Goal: Task Accomplishment & Management: Manage account settings

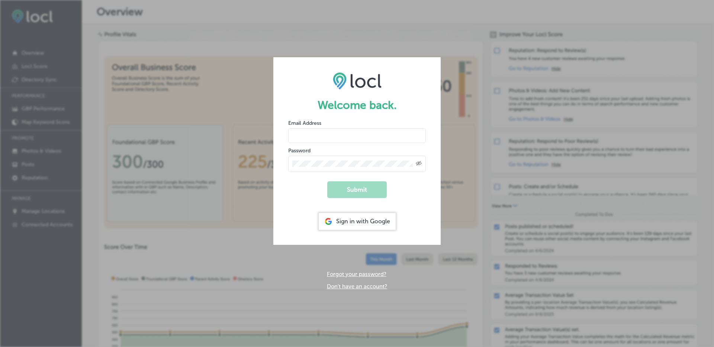
click at [328, 138] on input "email" at bounding box center [357, 135] width 138 height 15
type input "[EMAIL_ADDRESS][DOMAIN_NAME]"
click at [327, 181] on button "Submit" at bounding box center [357, 189] width 60 height 17
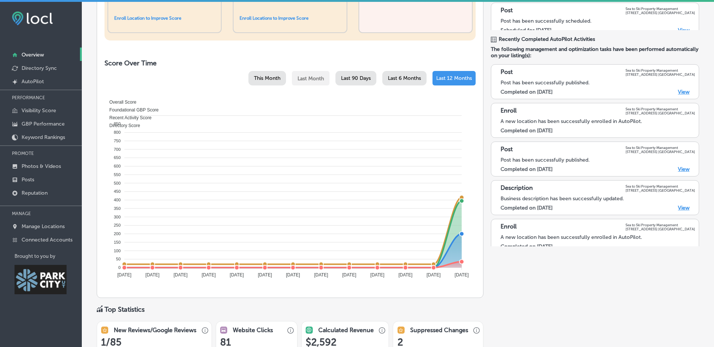
scroll to position [244, 0]
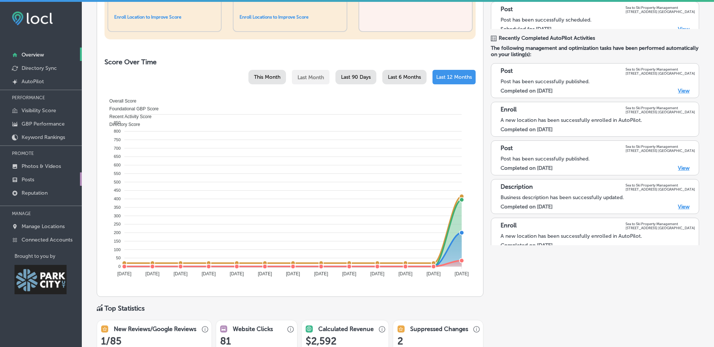
click at [30, 180] on p "Posts" at bounding box center [28, 180] width 13 height 6
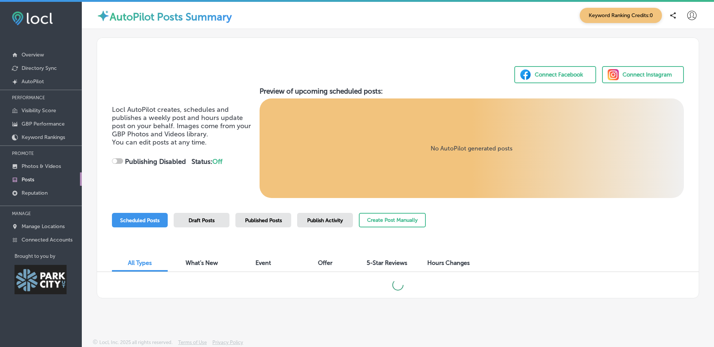
scroll to position [2, 0]
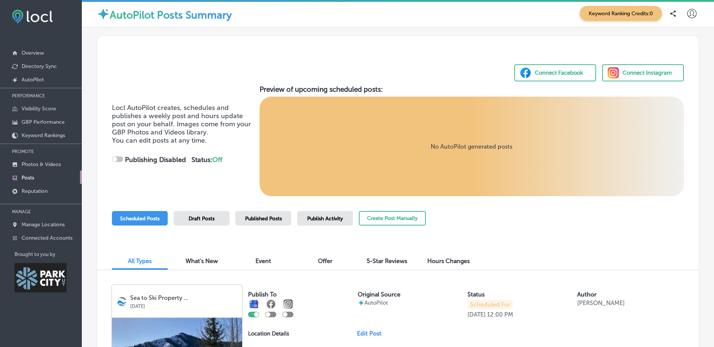
checkbox input "true"
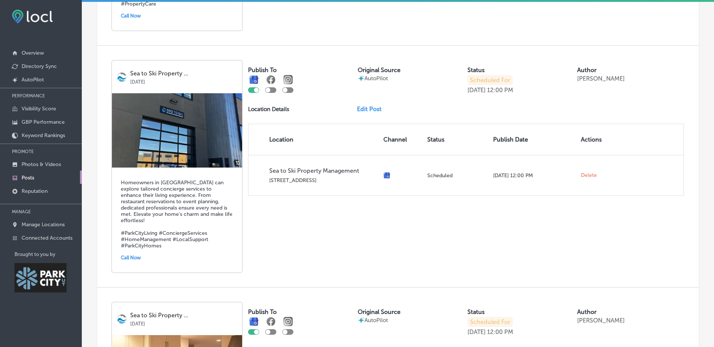
scroll to position [461, 0]
click at [181, 139] on img at bounding box center [177, 130] width 130 height 74
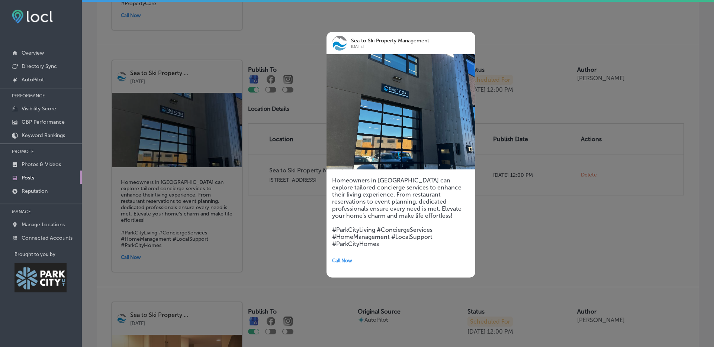
click at [416, 142] on img at bounding box center [401, 111] width 149 height 115
click at [557, 238] on div at bounding box center [357, 173] width 714 height 347
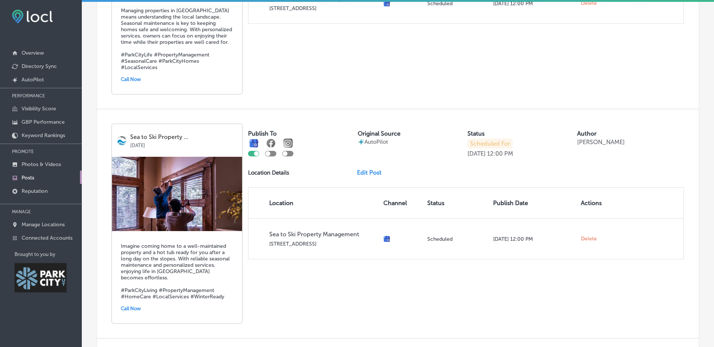
scroll to position [875, 0]
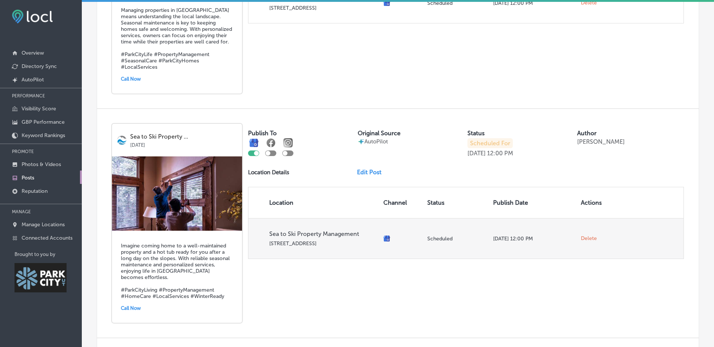
click at [590, 235] on span "Delete" at bounding box center [589, 238] width 16 height 7
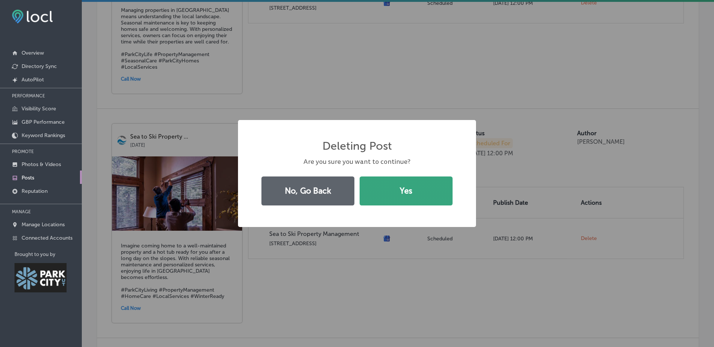
click at [408, 196] on button "Yes" at bounding box center [406, 191] width 93 height 29
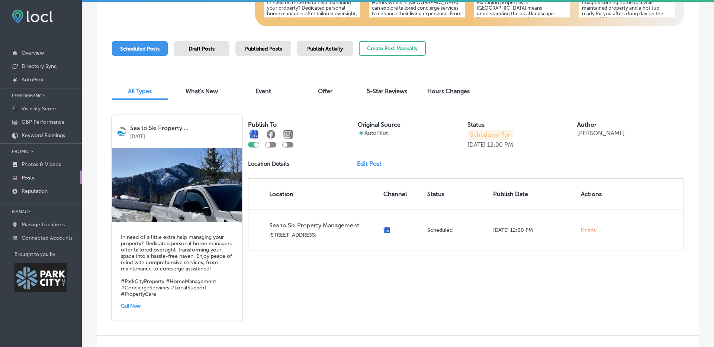
scroll to position [0, 0]
